Goal: Task Accomplishment & Management: Manage account settings

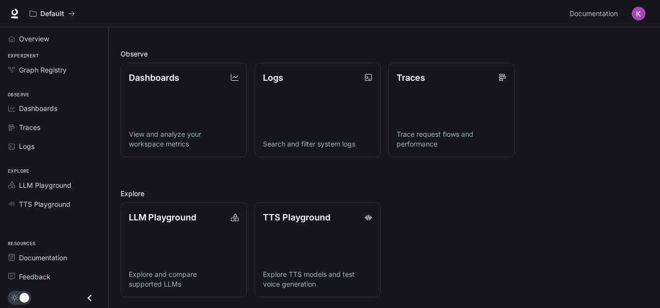
scroll to position [234, 0]
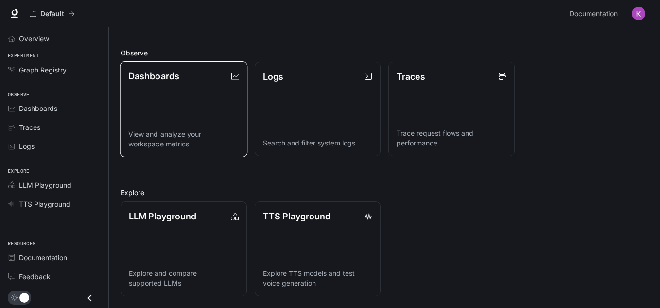
click at [194, 137] on p "View and analyze your workspace metrics" at bounding box center [183, 138] width 111 height 19
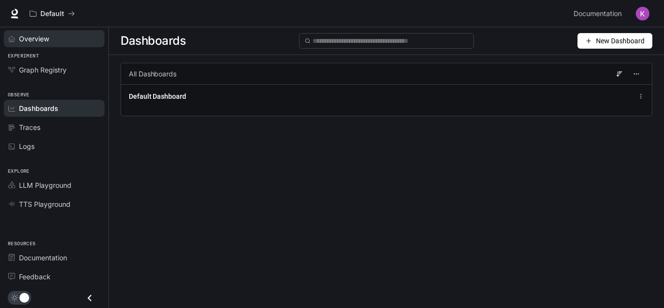
click at [11, 35] on icon "Overview" at bounding box center [11, 38] width 7 height 7
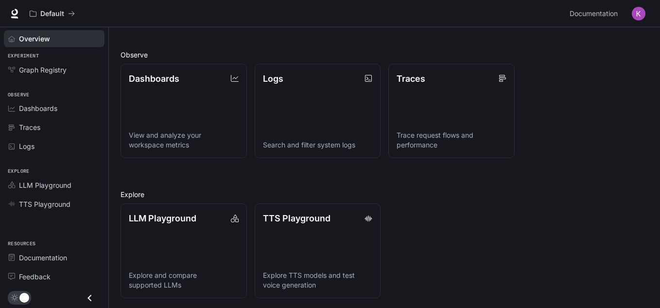
scroll to position [234, 0]
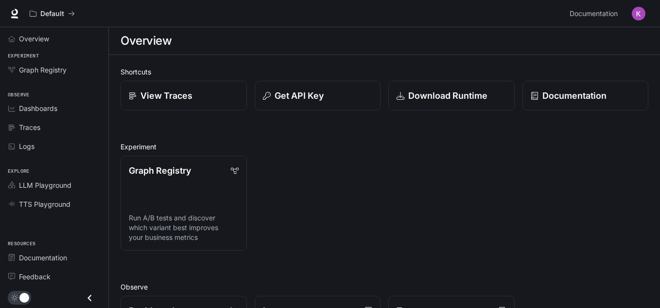
click at [637, 24] on div "Default Documentation Documentation" at bounding box center [330, 13] width 660 height 27
click at [638, 17] on img "button" at bounding box center [639, 14] width 14 height 14
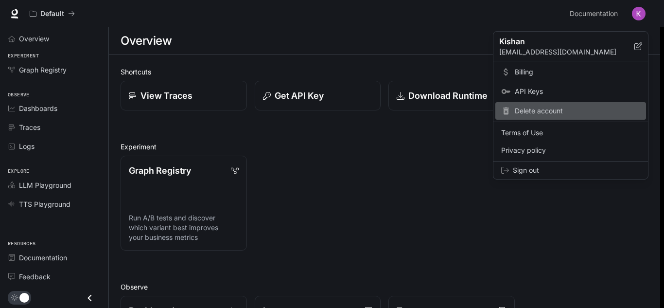
click at [531, 112] on span "Delete account" at bounding box center [577, 111] width 125 height 10
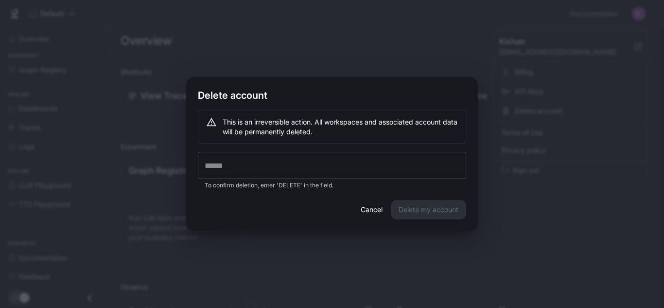
click at [380, 169] on input "text" at bounding box center [332, 165] width 268 height 27
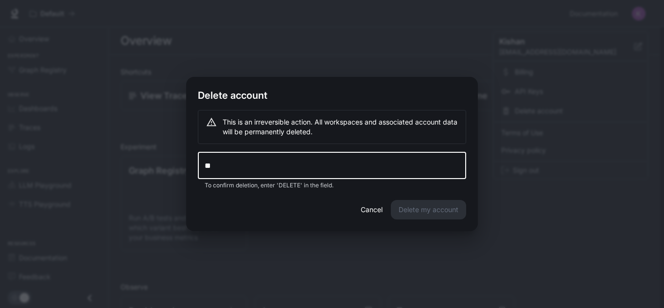
type input "*"
type input "******"
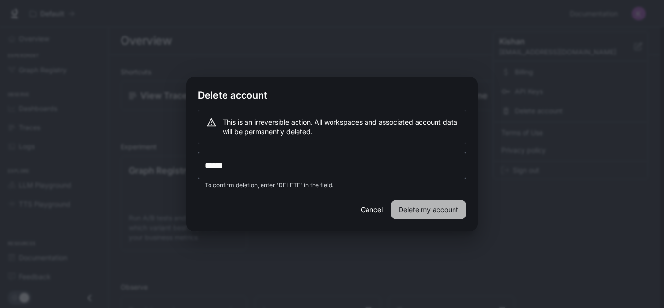
click at [411, 205] on button "Delete my account" at bounding box center [428, 209] width 75 height 19
